Goal: Find specific page/section

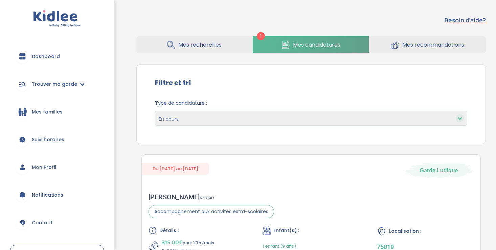
scroll to position [98, 0]
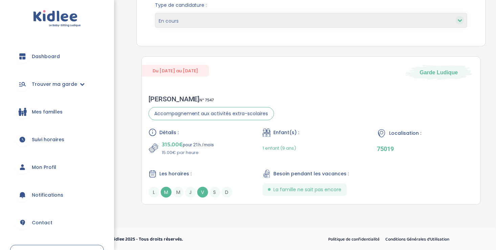
click at [364, 83] on div "Du [DATE] au [DATE] Garde Ludique [PERSON_NAME] N° 7547 Accompagnement aux acti…" at bounding box center [310, 130] width 339 height 148
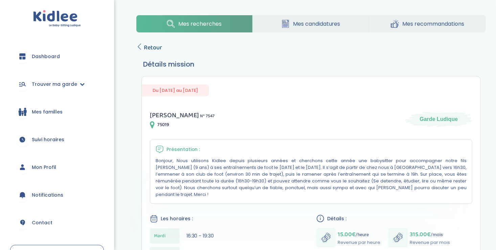
click at [137, 46] on icon at bounding box center [139, 47] width 6 height 6
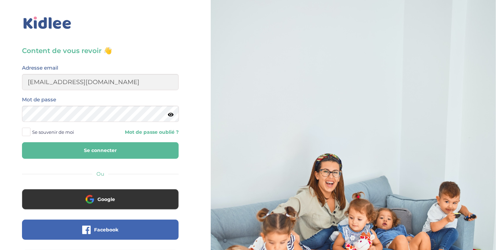
click at [22, 130] on span at bounding box center [26, 132] width 8 height 8
click at [0, 0] on input "Se souvenir de moi" at bounding box center [0, 0] width 0 height 0
click at [60, 153] on button "Se connecter" at bounding box center [100, 150] width 157 height 17
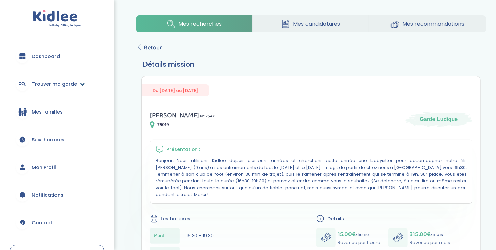
click at [47, 81] on span "Trouver ma garde" at bounding box center [54, 84] width 45 height 7
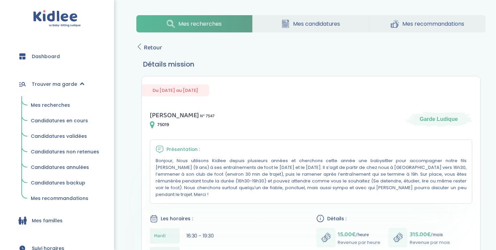
click at [290, 24] on link "Mes candidatures" at bounding box center [311, 23] width 116 height 17
